Goal: Transaction & Acquisition: Purchase product/service

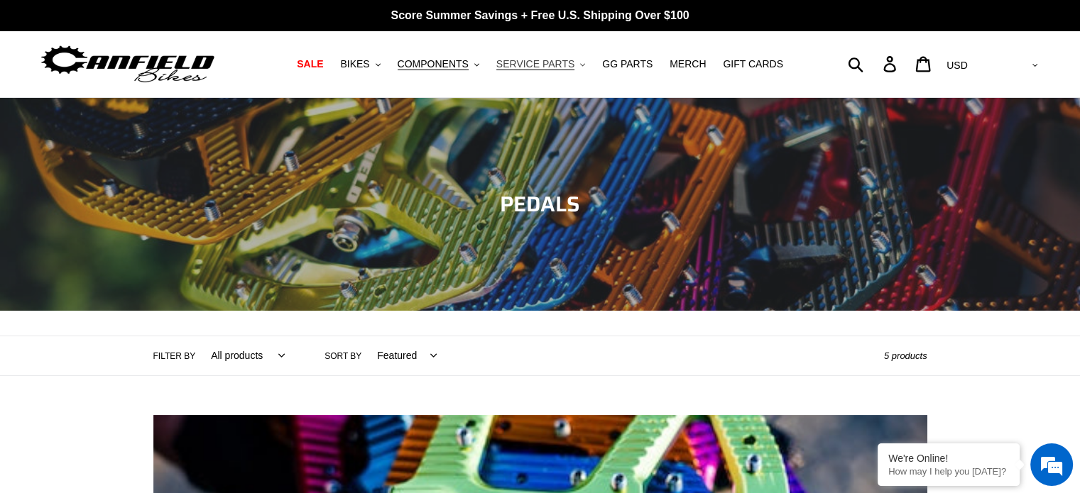
click at [530, 59] on span "SERVICE PARTS" at bounding box center [535, 64] width 78 height 12
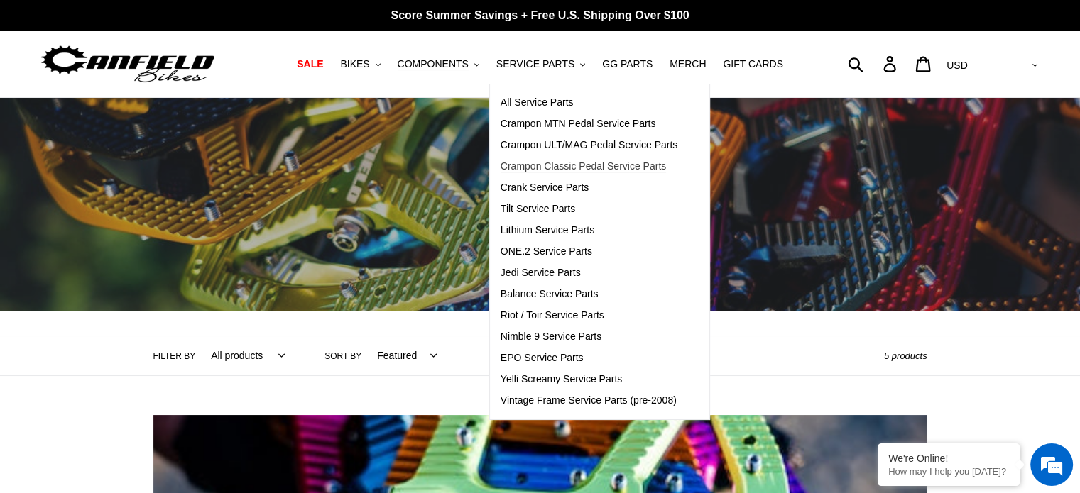
click at [579, 163] on span "Crampon Classic Pedal Service Parts" at bounding box center [583, 166] width 165 height 12
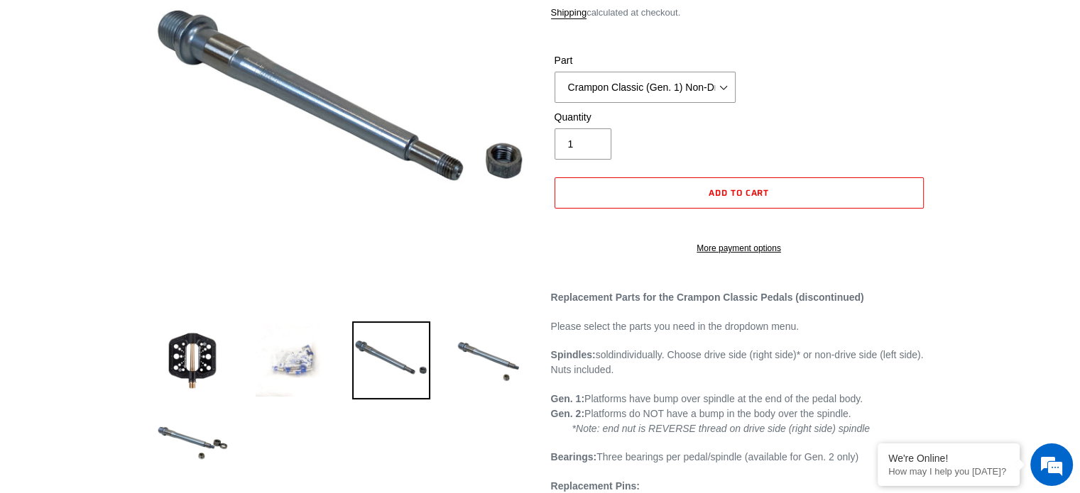
scroll to position [57, 0]
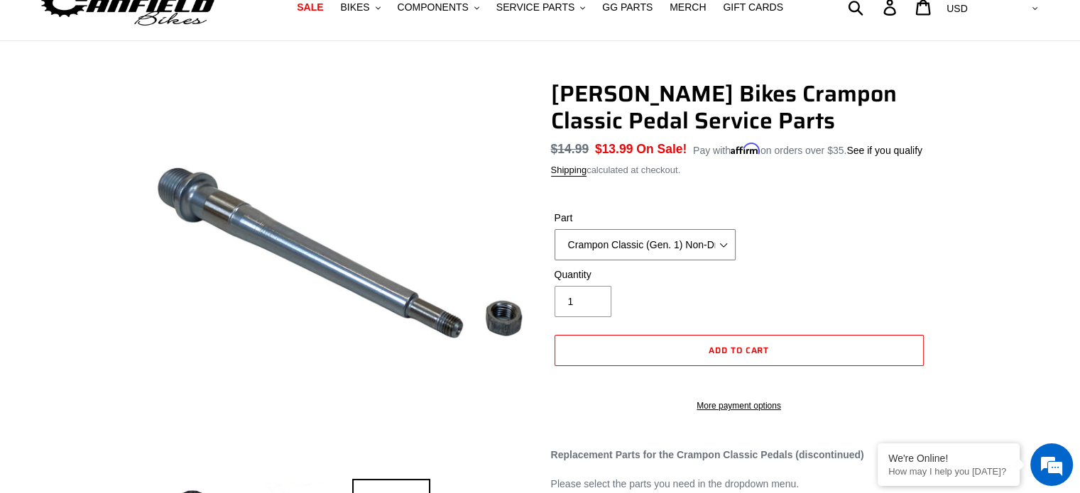
click at [721, 242] on select "Crampon Classic (Gen. 1) Non-Drive/Left Spindle Crampon Classic (Gen. 1) Drive/…" at bounding box center [645, 244] width 181 height 31
click at [893, 212] on div "Part Crampon Classic (Gen. 1) Non-Drive/Left Spindle Crampon Classic (Gen. 1) D…" at bounding box center [739, 239] width 376 height 57
click at [716, 233] on select "Crampon Classic (Gen. 1) Non-Drive/Left Spindle Crampon Classic (Gen. 1) Drive/…" at bounding box center [645, 244] width 181 height 31
